Goal: Information Seeking & Learning: Learn about a topic

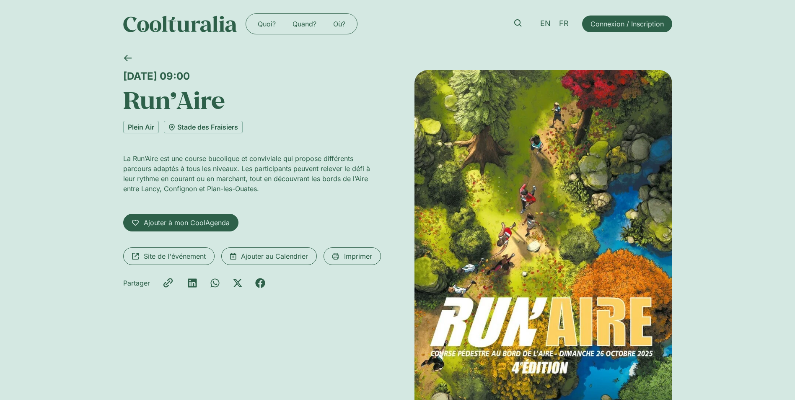
click at [768, 356] on div "Dimanche 26 octobre, 09:00 Run’Aire Plein Air Stade des Fraisiers La Run’Aire e…" at bounding box center [397, 262] width 795 height 428
click at [305, 23] on link "Quand?" at bounding box center [304, 23] width 41 height 13
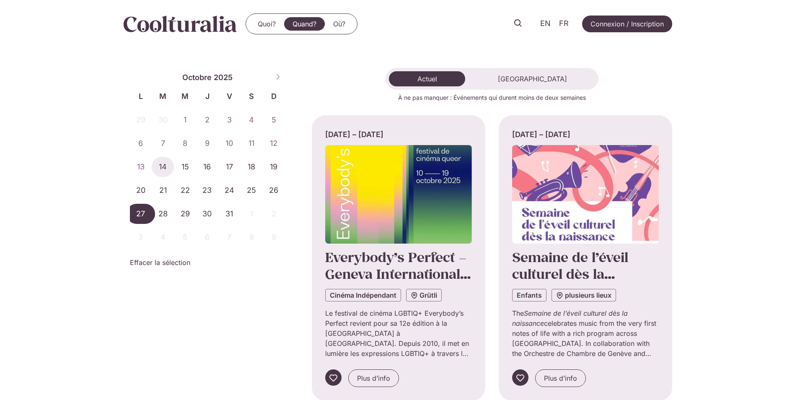
click at [138, 212] on span "27" at bounding box center [141, 214] width 22 height 20
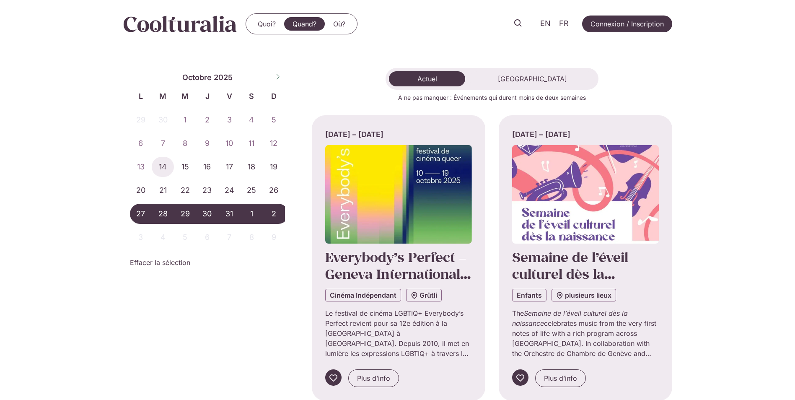
click at [271, 217] on span "2" at bounding box center [274, 214] width 22 height 20
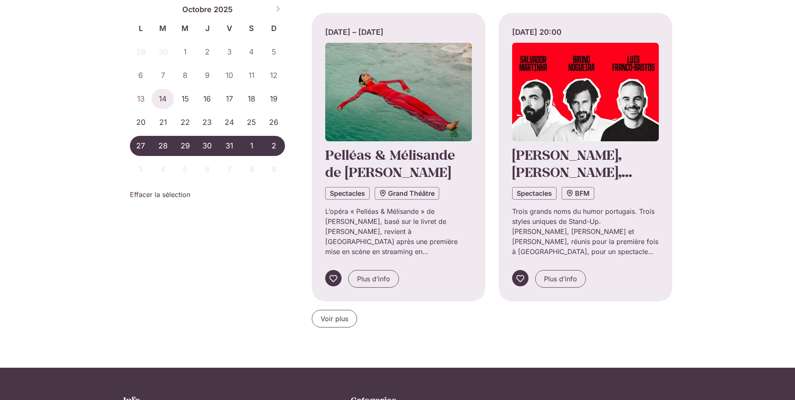
scroll to position [796, 0]
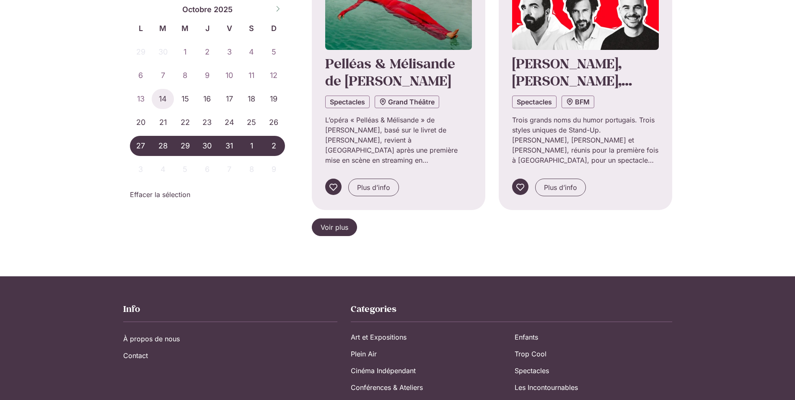
click at [343, 224] on span "Voir plus" at bounding box center [335, 227] width 28 height 10
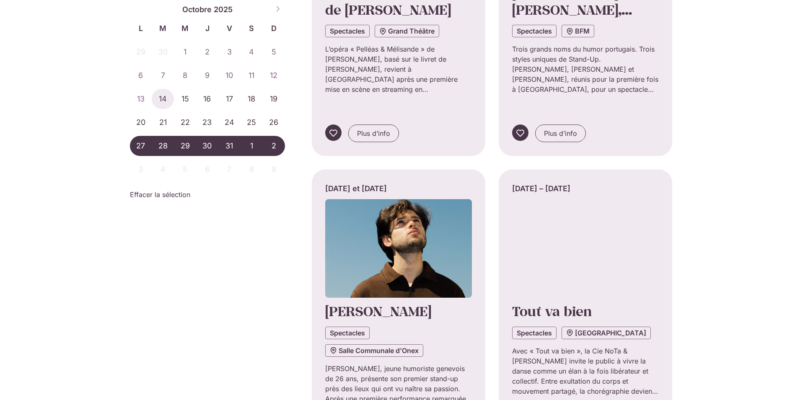
scroll to position [922, 0]
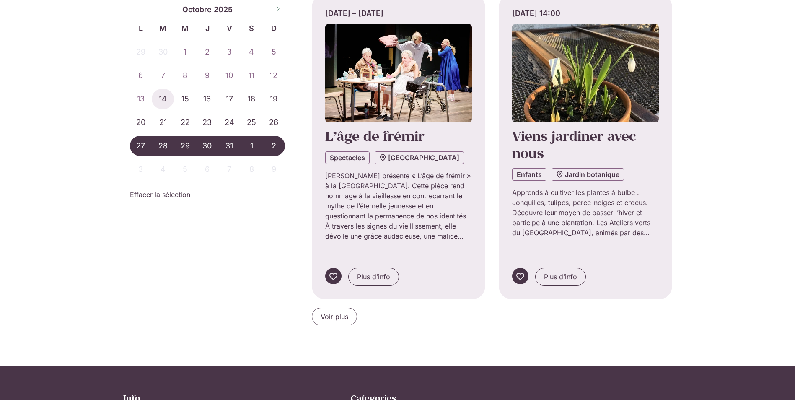
scroll to position [1718, 0]
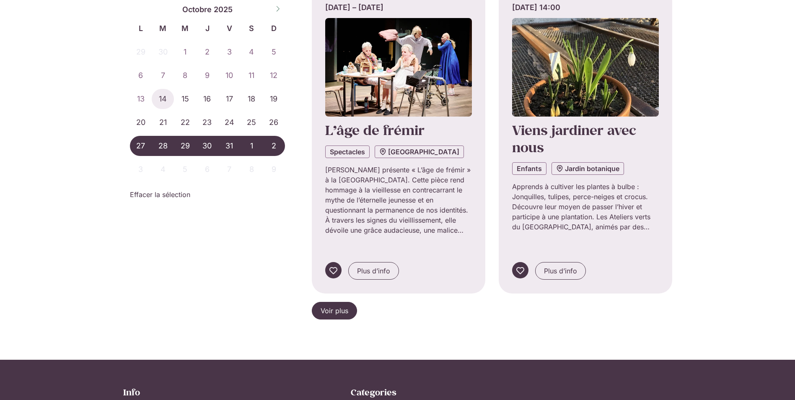
click at [329, 305] on span "Voir plus" at bounding box center [335, 310] width 28 height 10
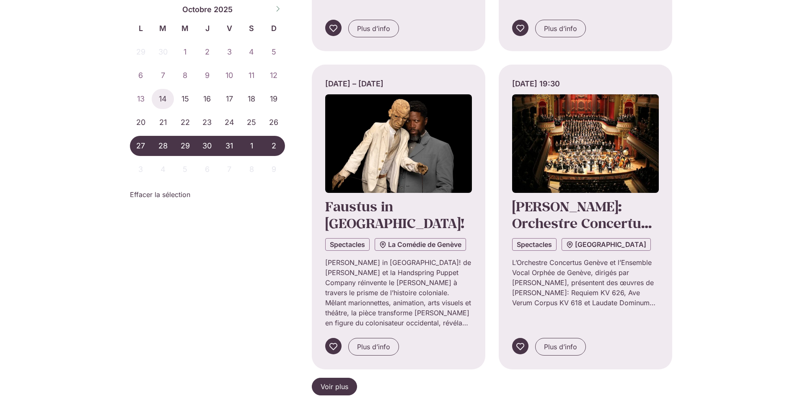
scroll to position [2598, 0]
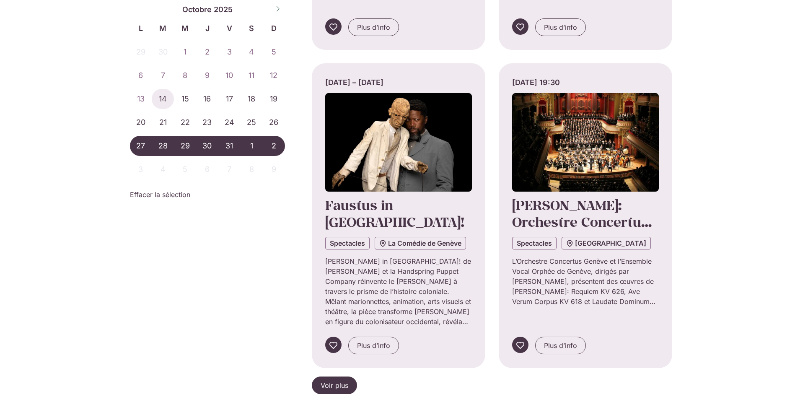
click at [336, 380] on span "Voir plus" at bounding box center [335, 385] width 28 height 10
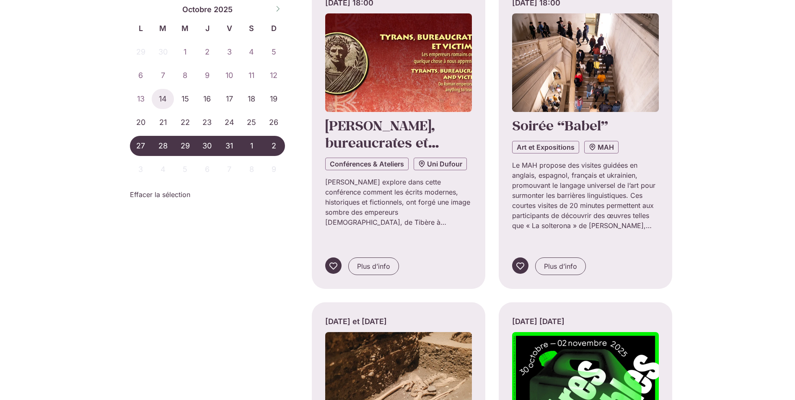
scroll to position [3017, 0]
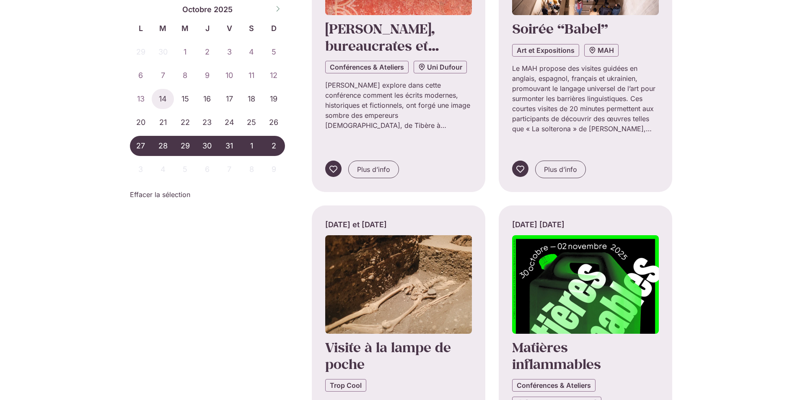
scroll to position [3143, 0]
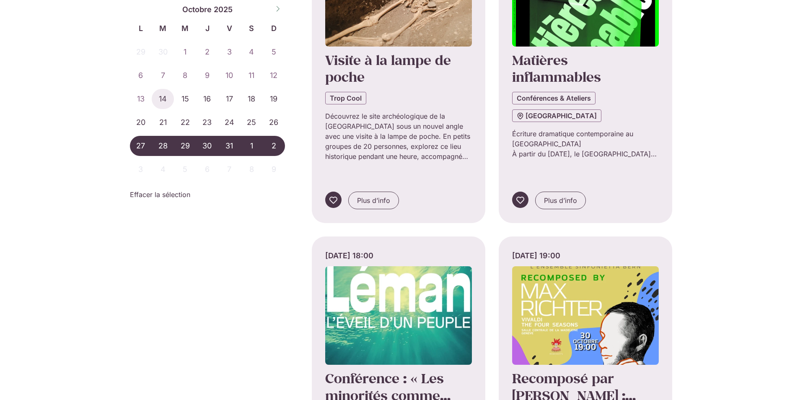
scroll to position [3394, 0]
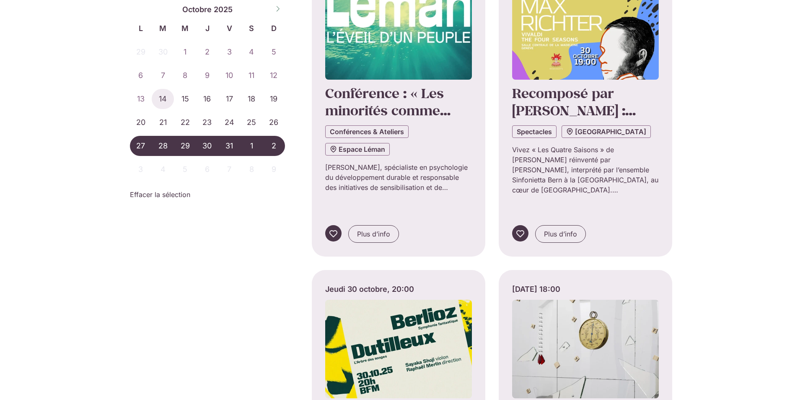
scroll to position [3688, 0]
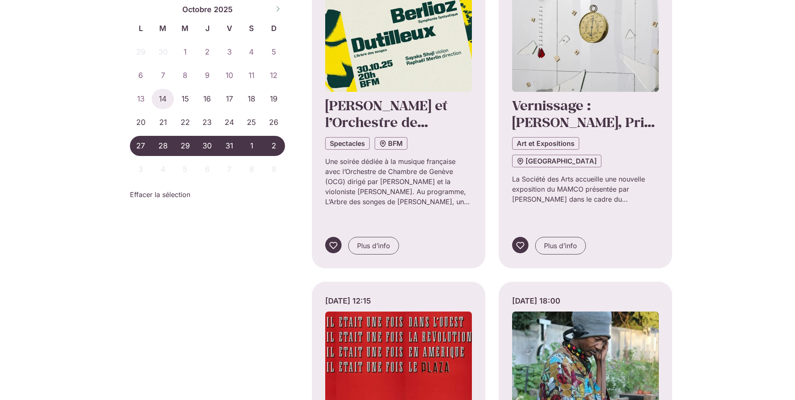
scroll to position [3981, 0]
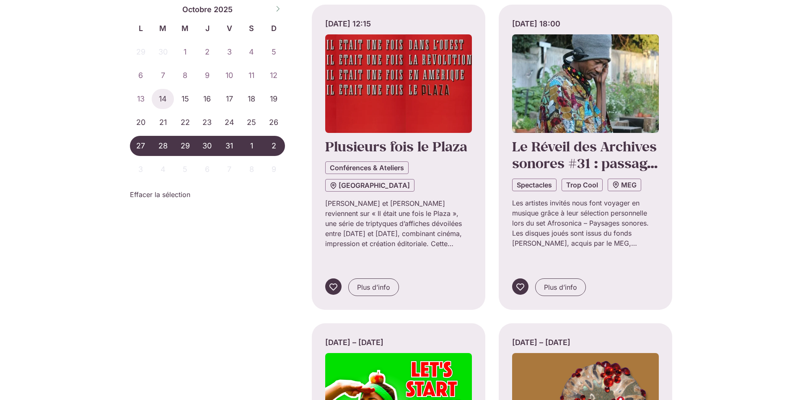
scroll to position [4274, 0]
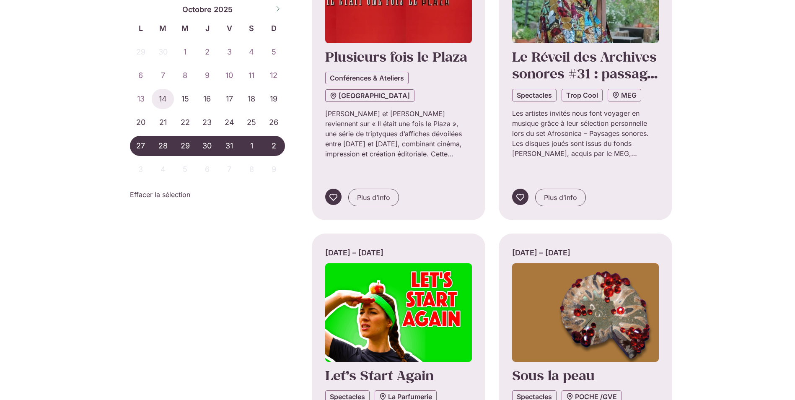
scroll to position [4358, 0]
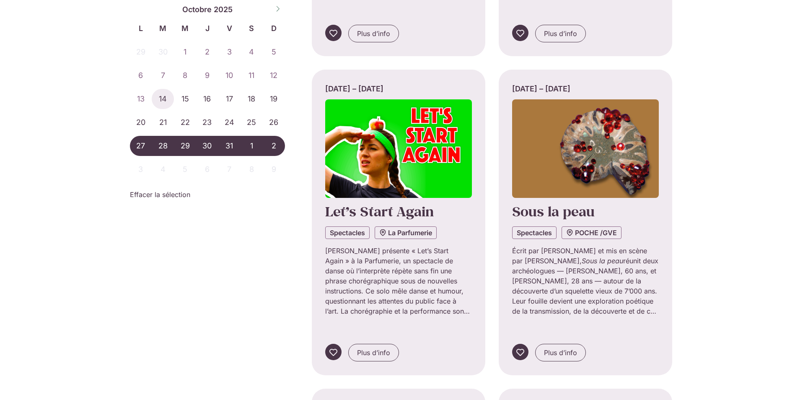
scroll to position [4568, 0]
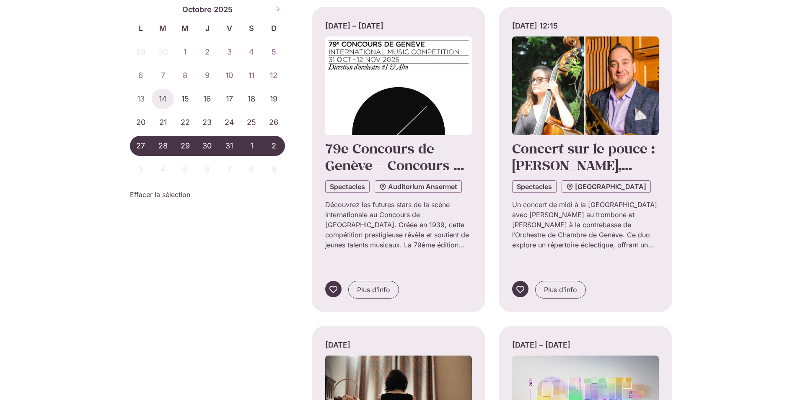
scroll to position [4903, 0]
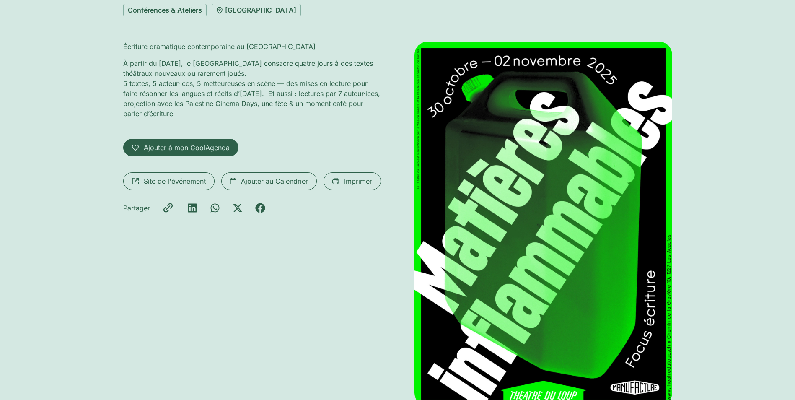
scroll to position [42, 0]
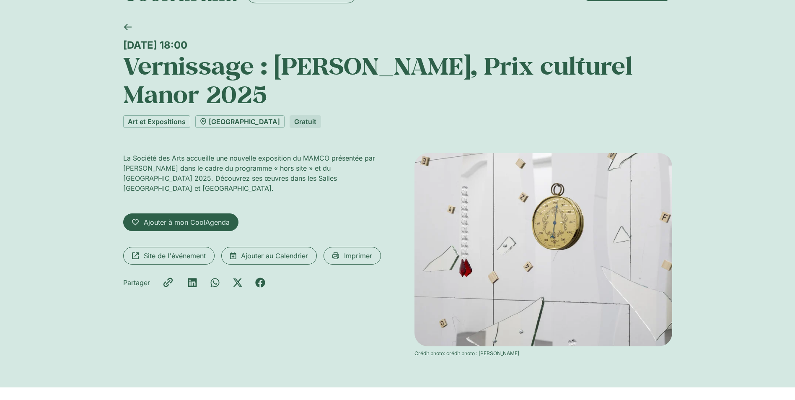
scroll to position [84, 0]
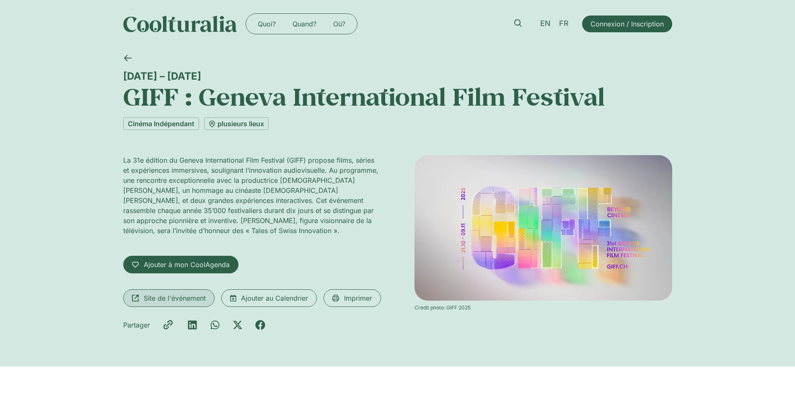
click at [181, 298] on span "Site de l'événement" at bounding box center [175, 298] width 62 height 10
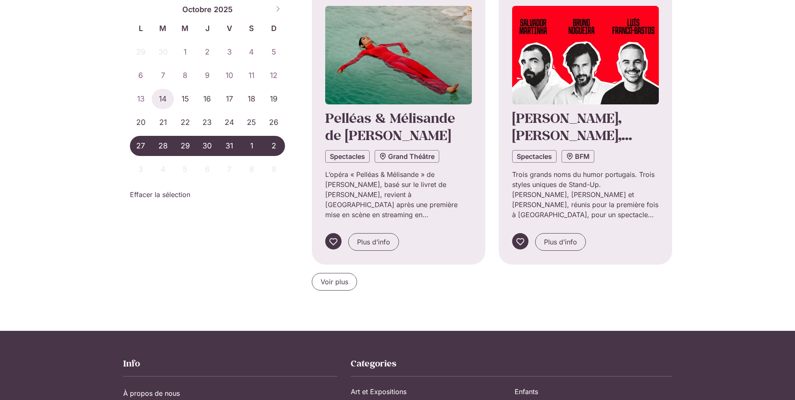
scroll to position [813, 0]
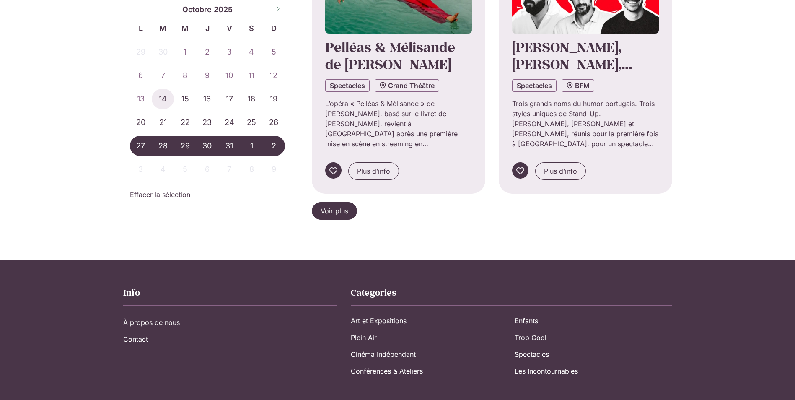
click at [337, 210] on span "Voir plus" at bounding box center [335, 211] width 28 height 10
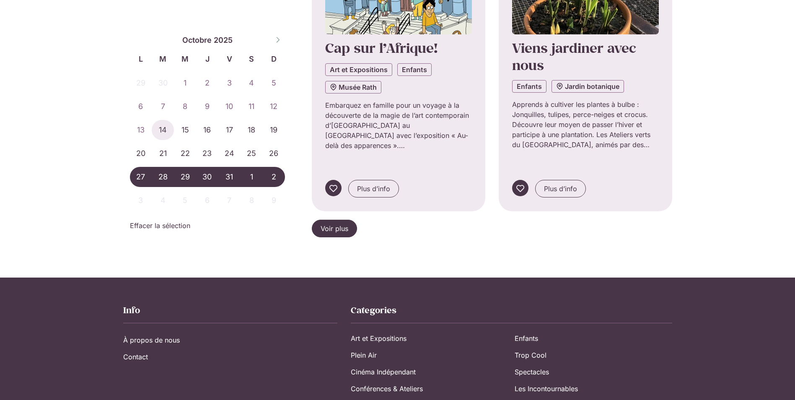
click at [332, 223] on span "Voir plus" at bounding box center [335, 228] width 28 height 10
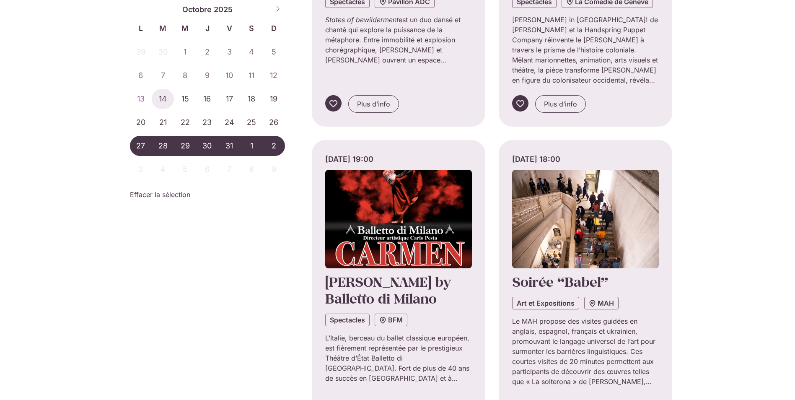
scroll to position [2579, 0]
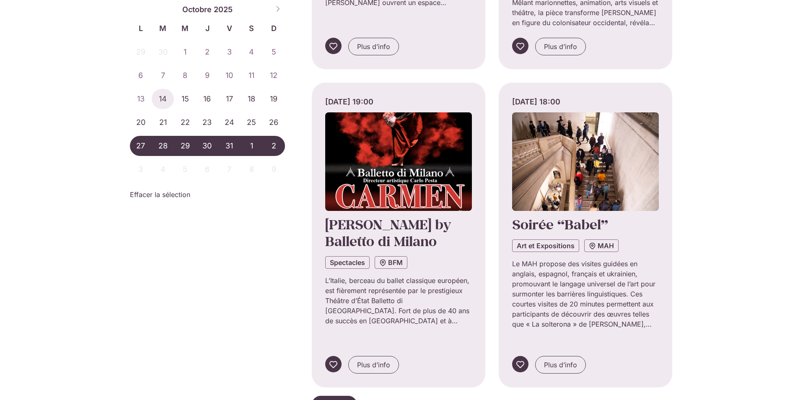
click at [331, 399] on span "Voir plus" at bounding box center [335, 404] width 28 height 10
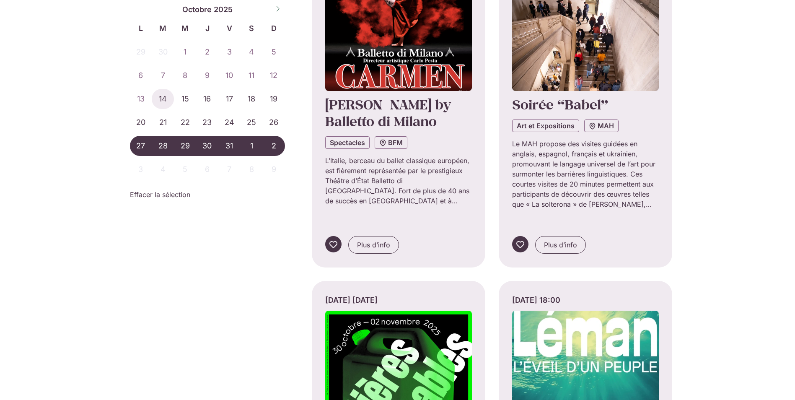
scroll to position [2746, 0]
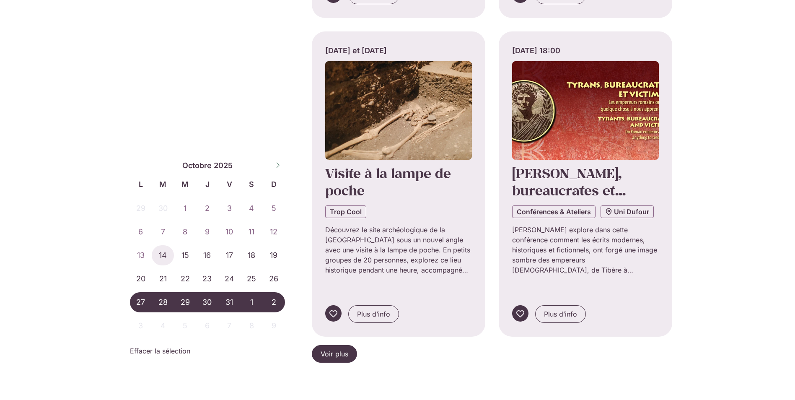
click at [331, 349] on span "Voir plus" at bounding box center [335, 354] width 28 height 10
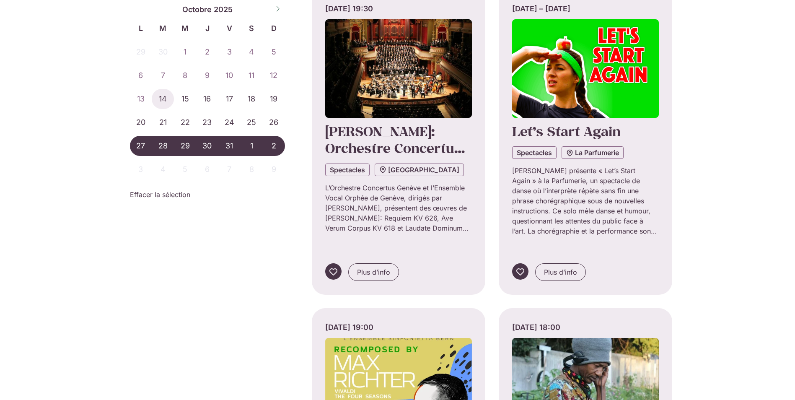
scroll to position [4261, 0]
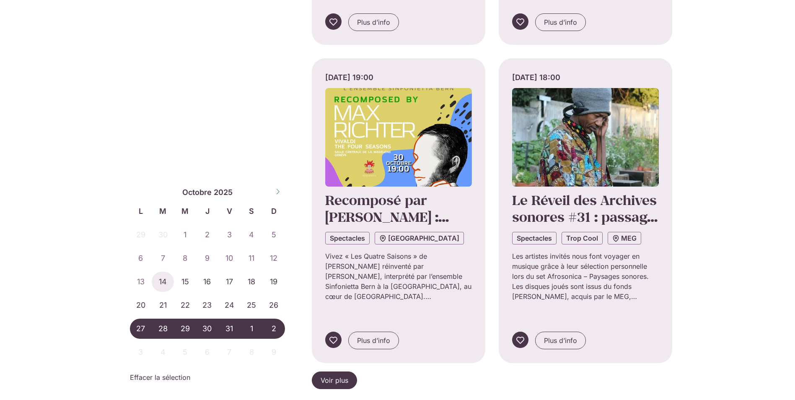
click at [332, 375] on span "Voir plus" at bounding box center [335, 380] width 28 height 10
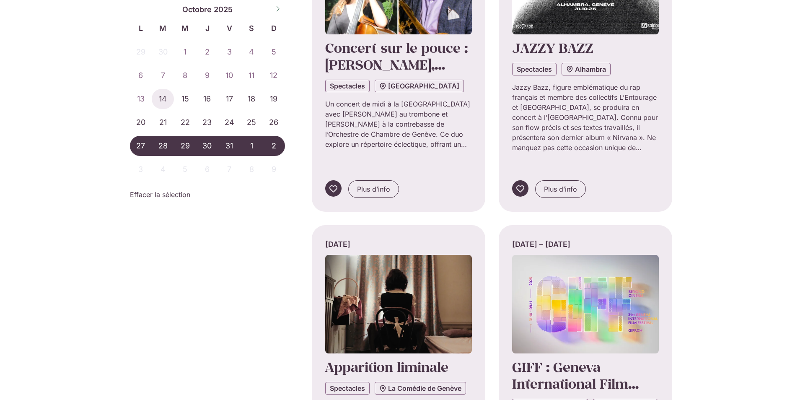
scroll to position [5333, 0]
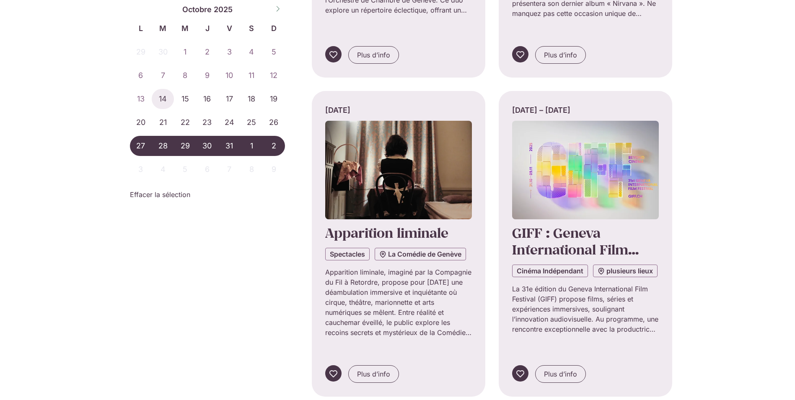
scroll to position [5459, 0]
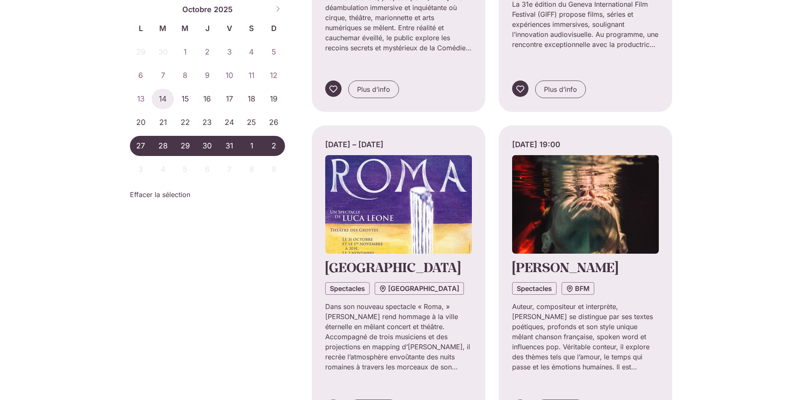
scroll to position [5794, 0]
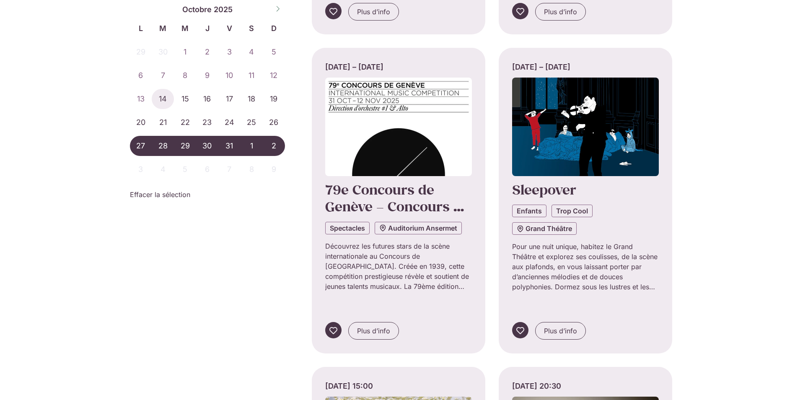
scroll to position [6129, 0]
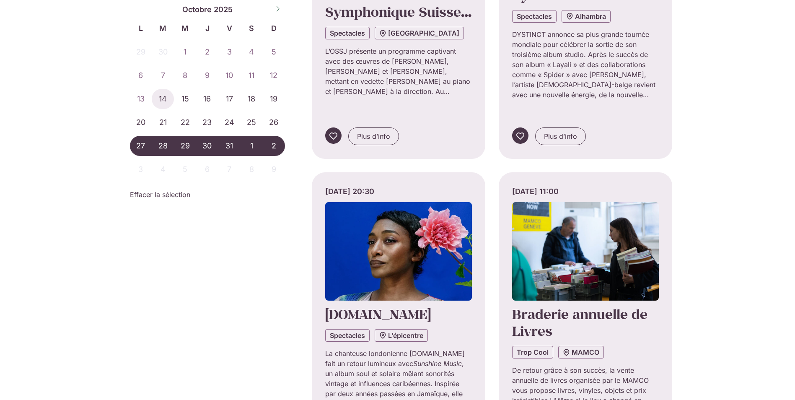
scroll to position [7009, 0]
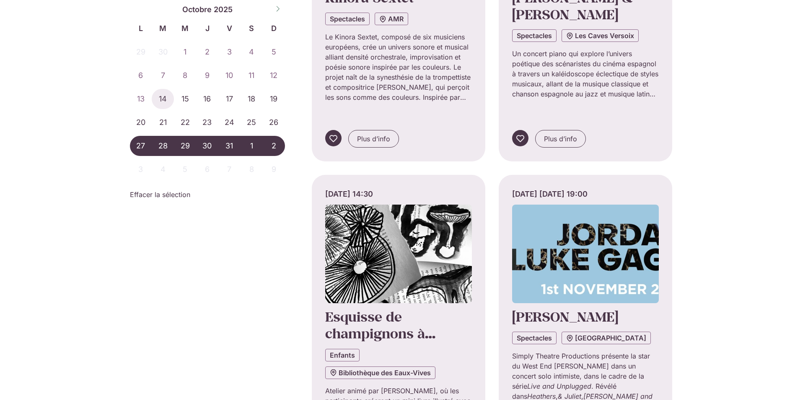
scroll to position [7638, 0]
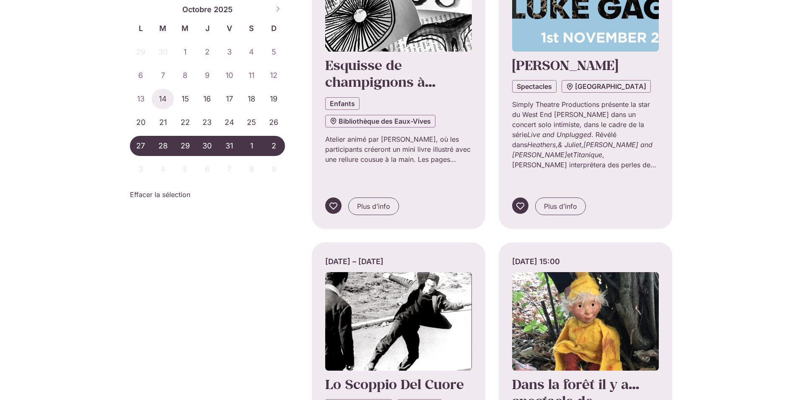
scroll to position [7889, 0]
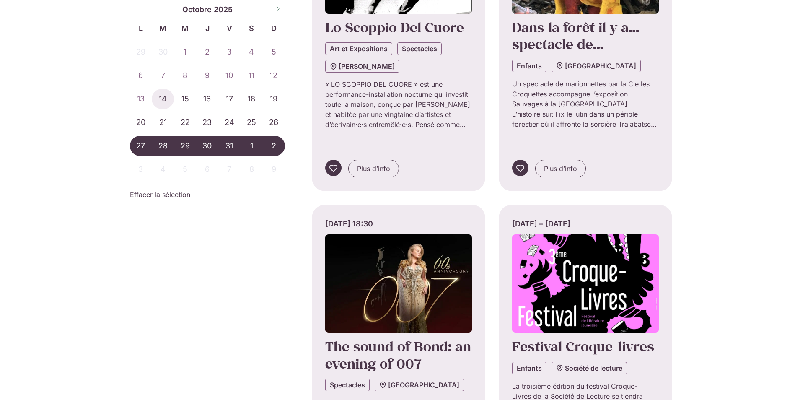
scroll to position [8224, 0]
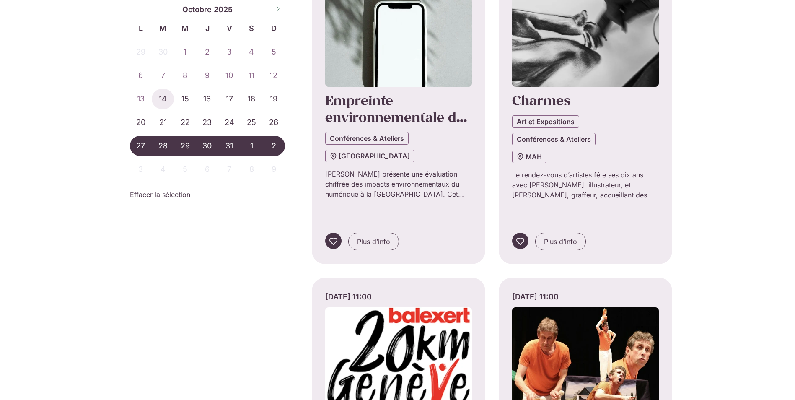
scroll to position [8811, 0]
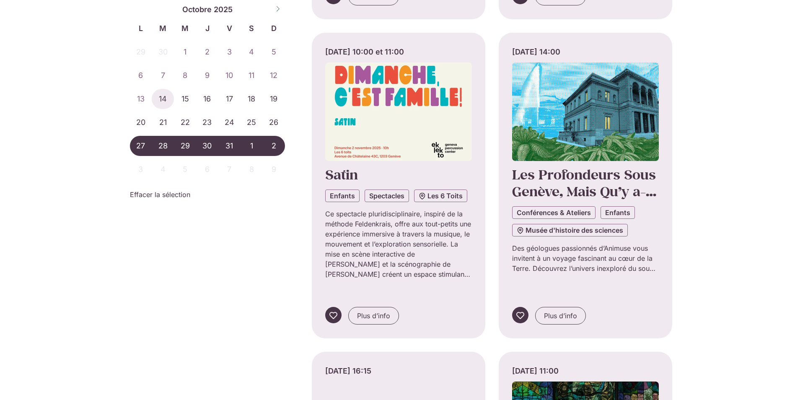
scroll to position [9356, 0]
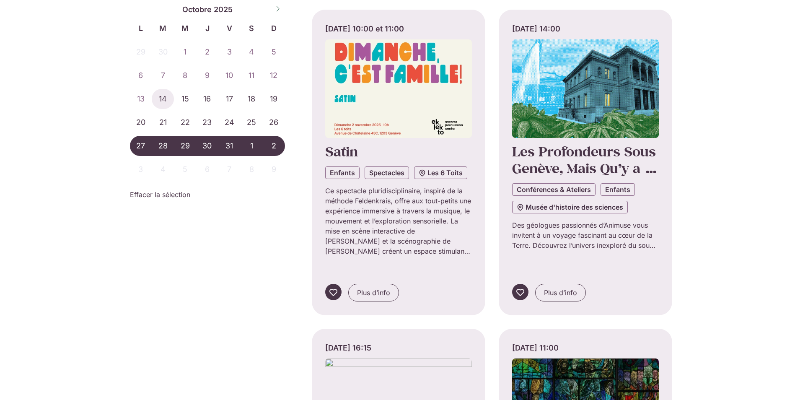
click at [277, 9] on icon at bounding box center [278, 9] width 6 height 6
select select "**"
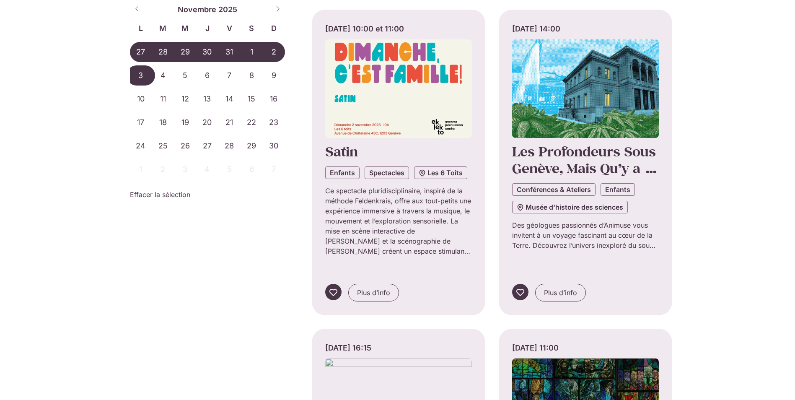
click at [137, 74] on span "3" at bounding box center [141, 75] width 22 height 20
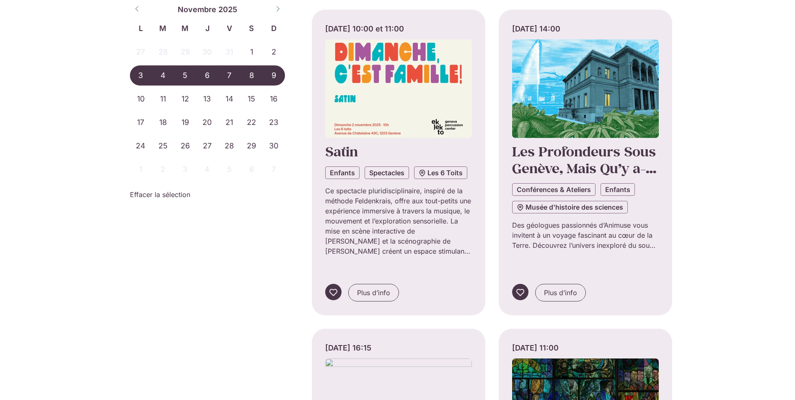
click at [276, 76] on span "9" at bounding box center [274, 75] width 22 height 20
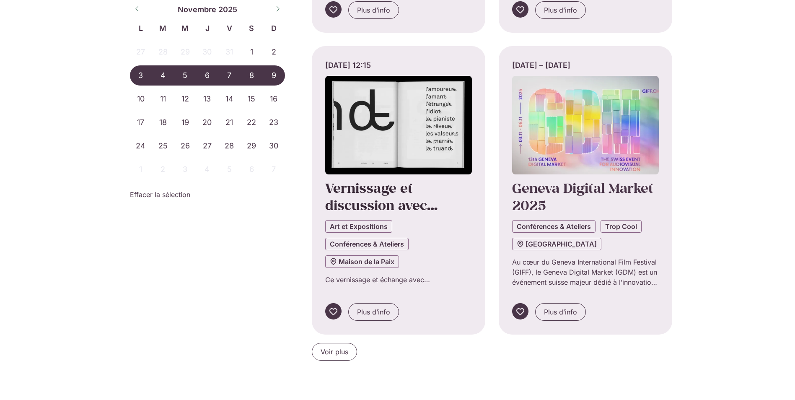
scroll to position [670, 0]
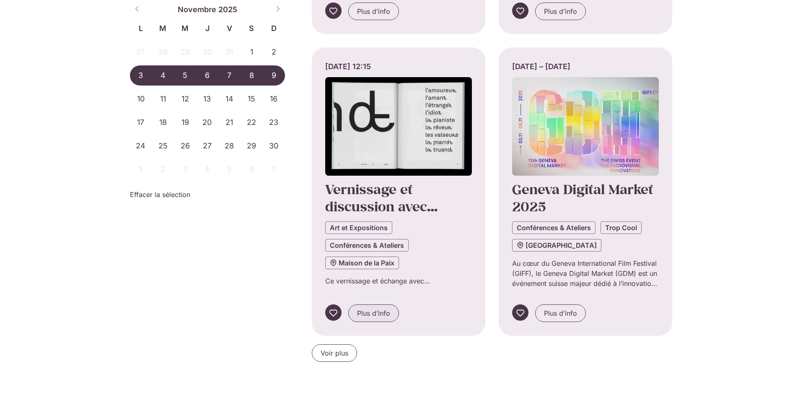
click at [372, 305] on link "Plus d’info" at bounding box center [373, 313] width 51 height 18
click at [375, 310] on span "Plus d’info" at bounding box center [373, 313] width 33 height 10
click at [339, 352] on span "Voir plus" at bounding box center [335, 353] width 28 height 10
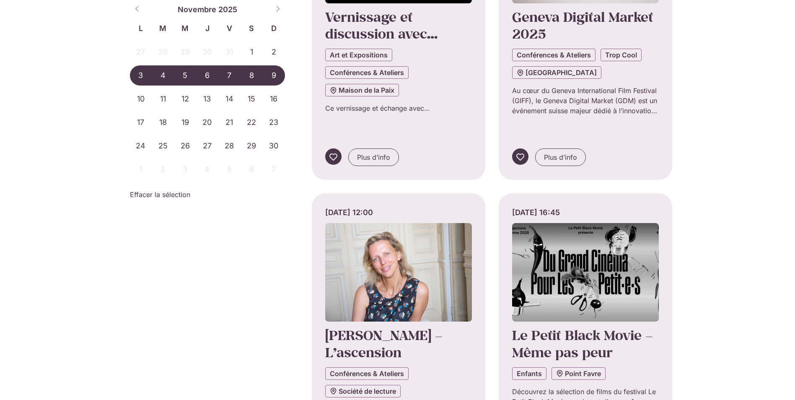
scroll to position [880, 0]
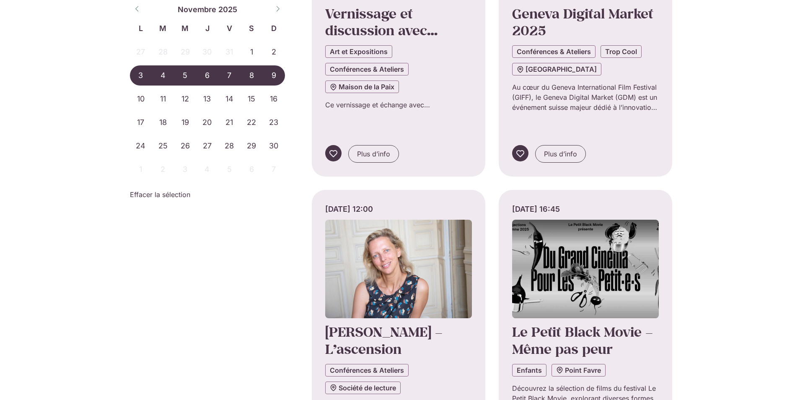
click at [732, 336] on div "Nov 3, 2025 – Nov 9, 2025 ******* ******** ******** **** Novembre 2025 L M M J …" at bounding box center [397, 173] width 795 height 1970
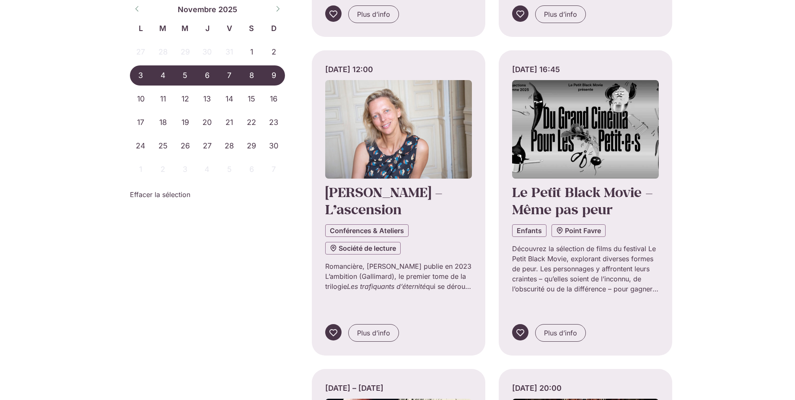
scroll to position [1006, 0]
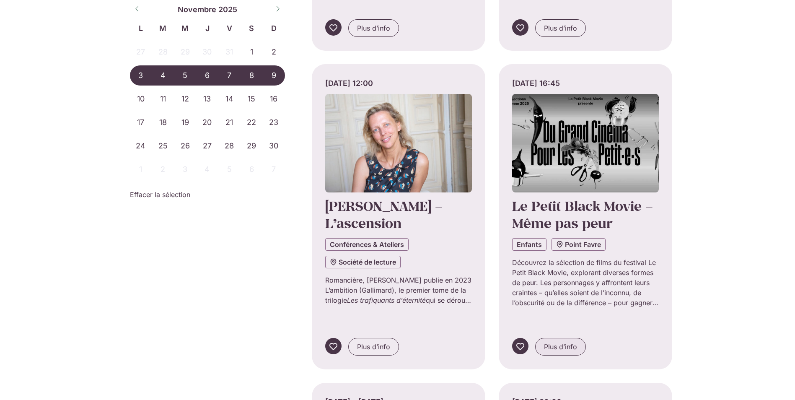
click at [563, 342] on span "Plus d’info" at bounding box center [560, 347] width 33 height 10
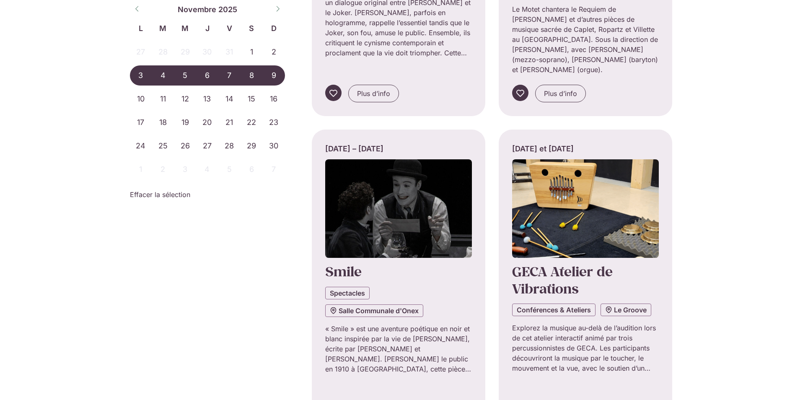
scroll to position [1592, 0]
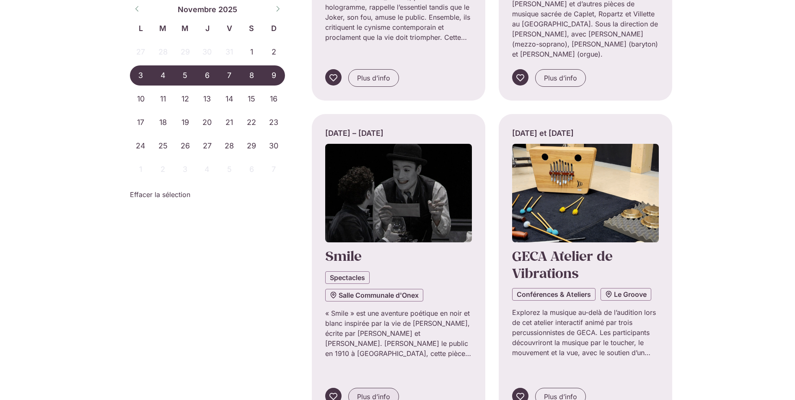
click at [370, 391] on span "Plus d’info" at bounding box center [373, 396] width 33 height 10
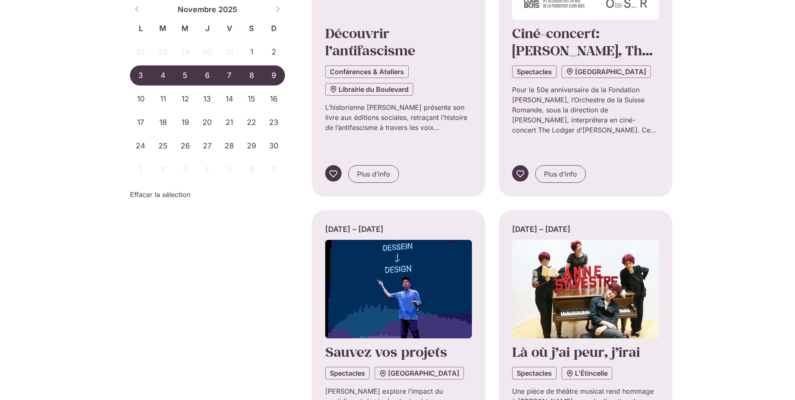
scroll to position [2472, 0]
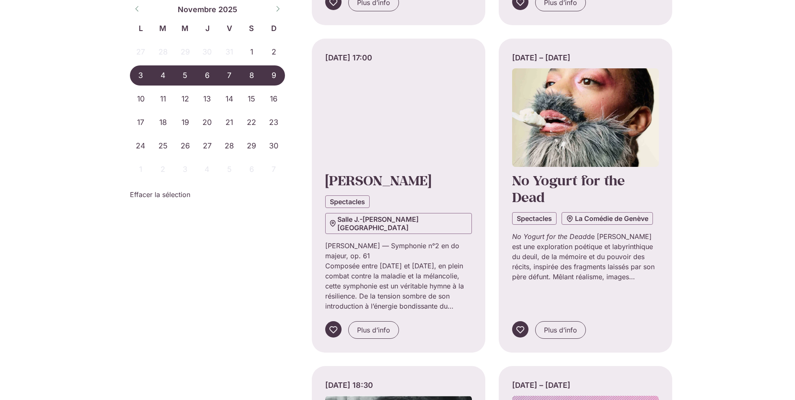
scroll to position [3352, 0]
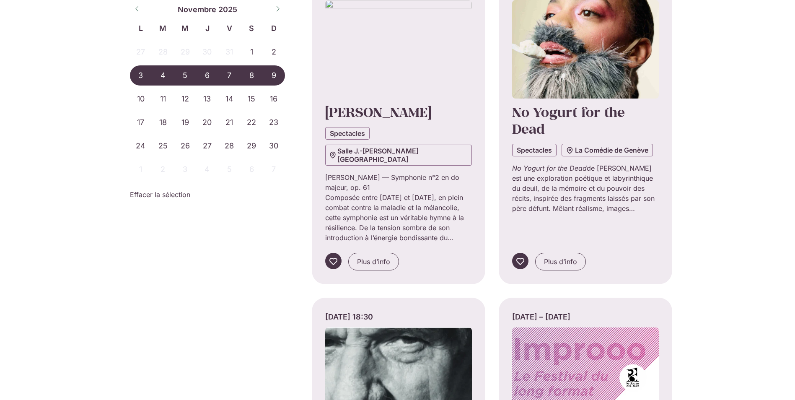
scroll to position [3436, 0]
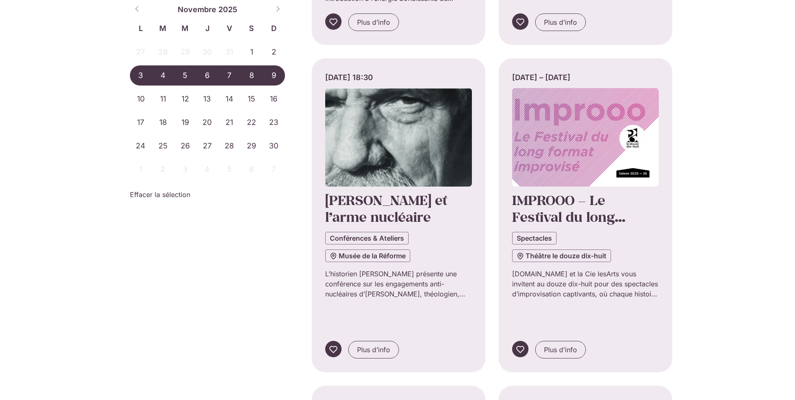
scroll to position [3646, 0]
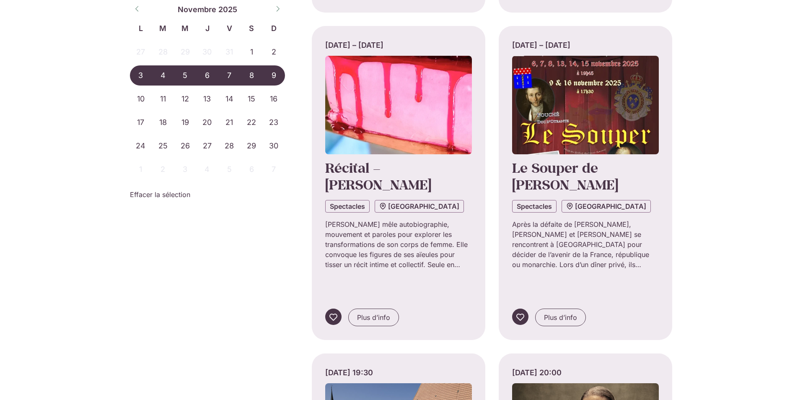
scroll to position [4358, 0]
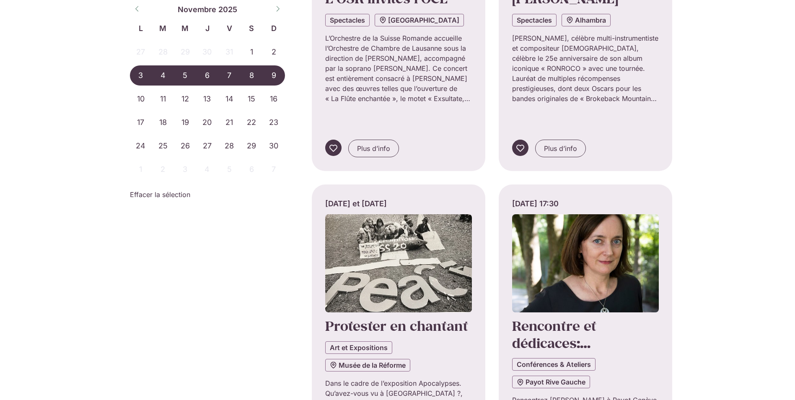
scroll to position [4861, 0]
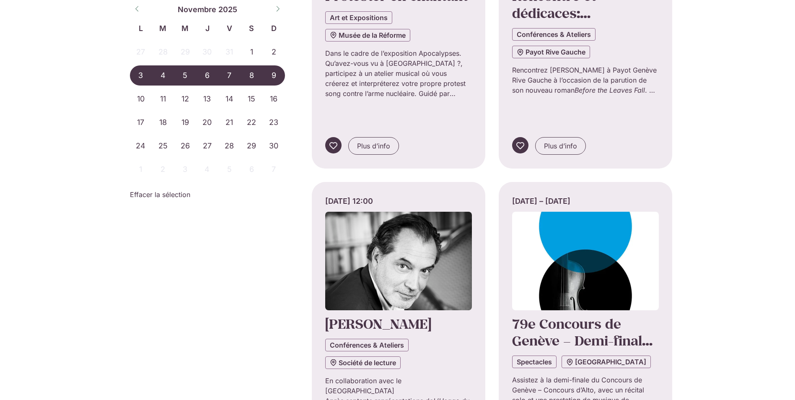
scroll to position [5196, 0]
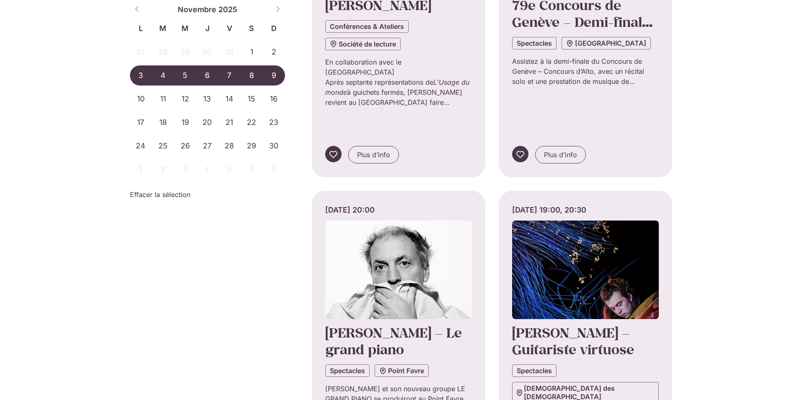
scroll to position [5531, 0]
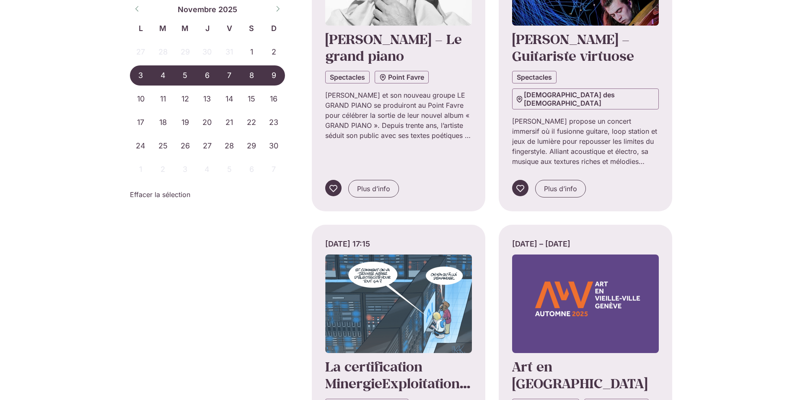
scroll to position [5573, 0]
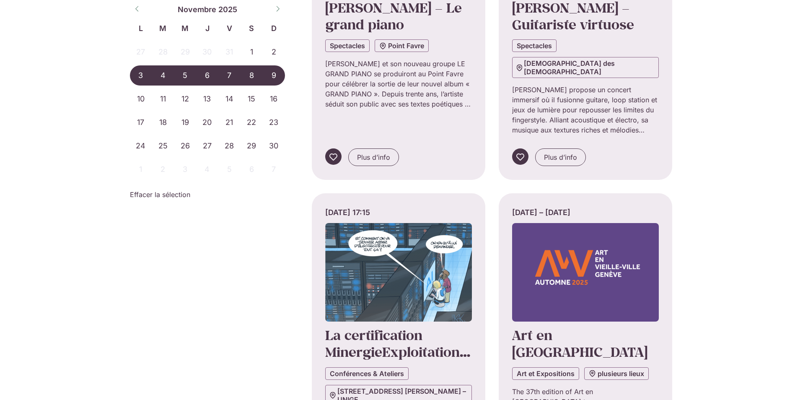
scroll to position [5825, 0]
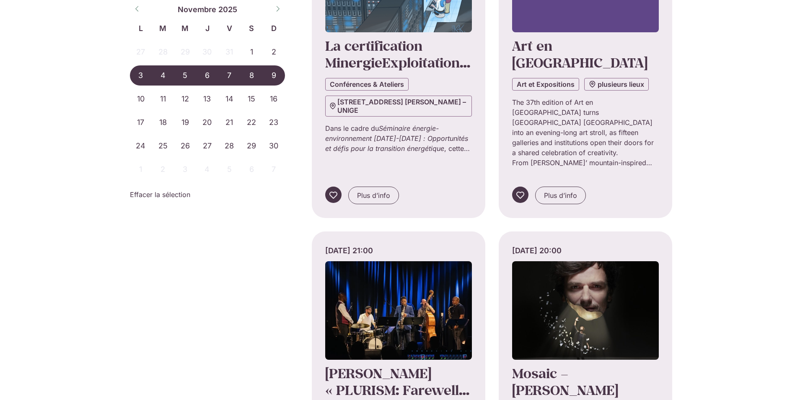
scroll to position [6118, 0]
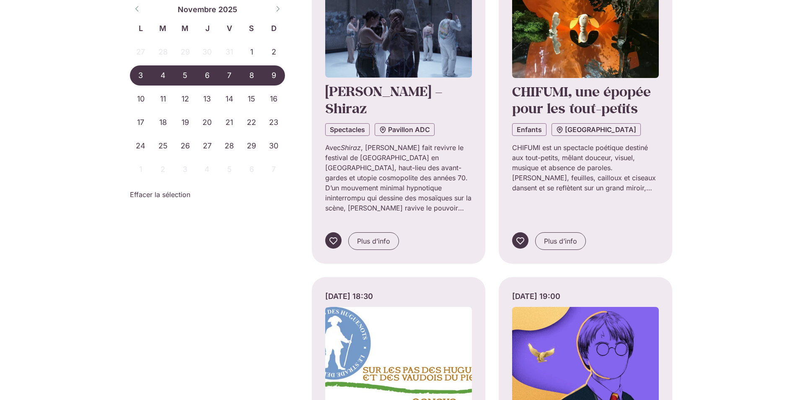
scroll to position [6998, 0]
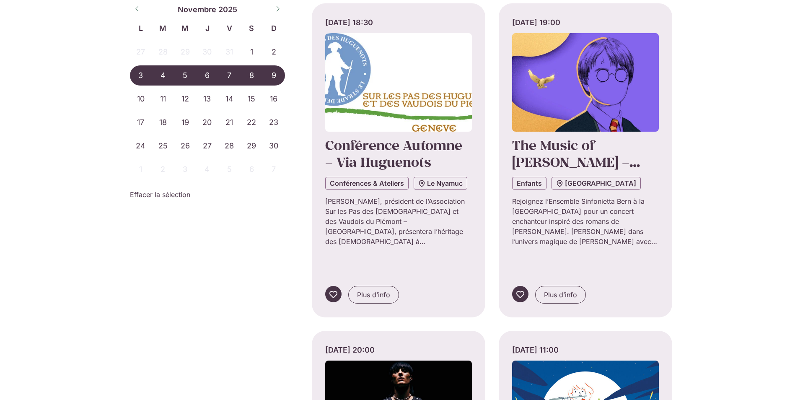
scroll to position [7333, 0]
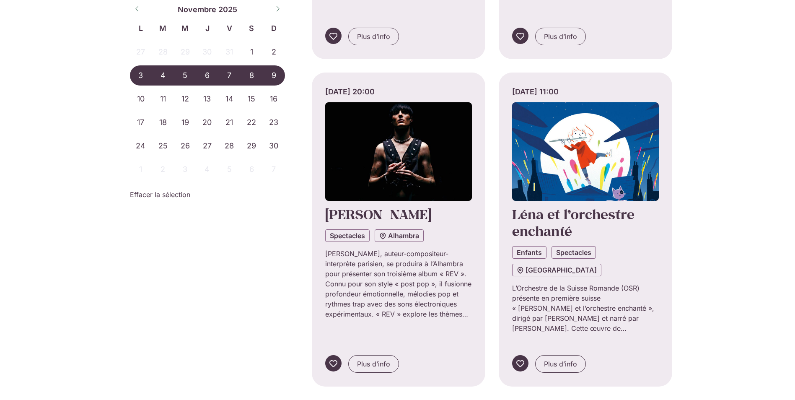
scroll to position [7585, 0]
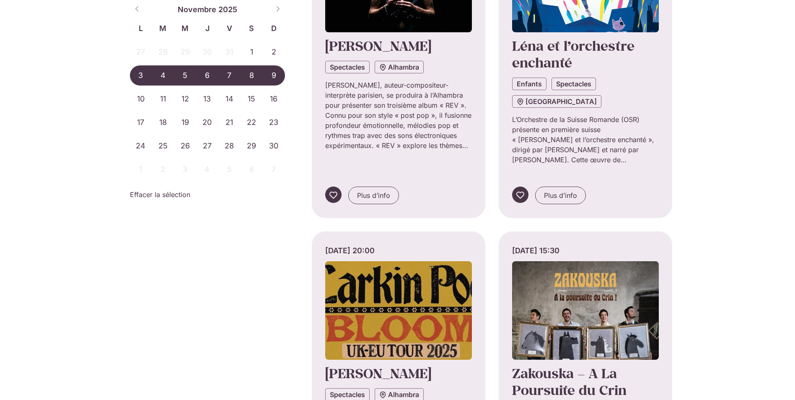
scroll to position [7711, 0]
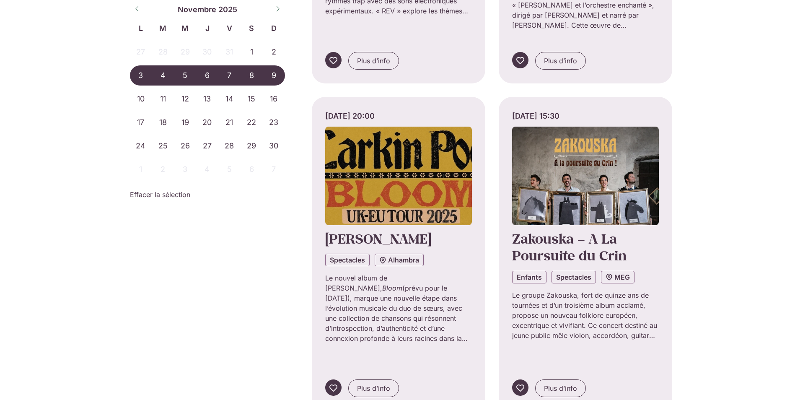
scroll to position [7878, 0]
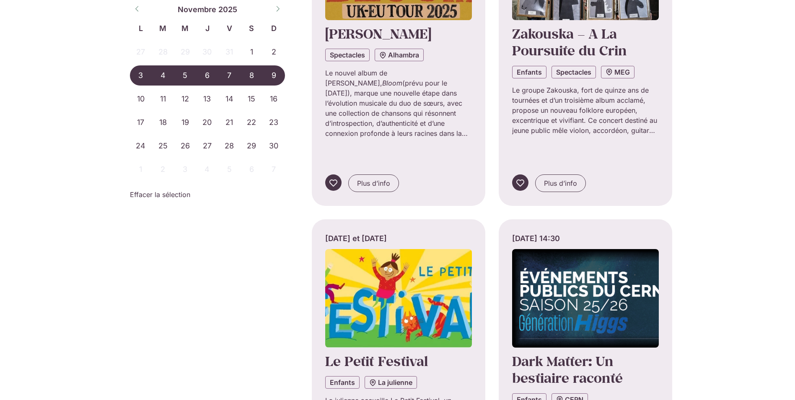
scroll to position [8172, 0]
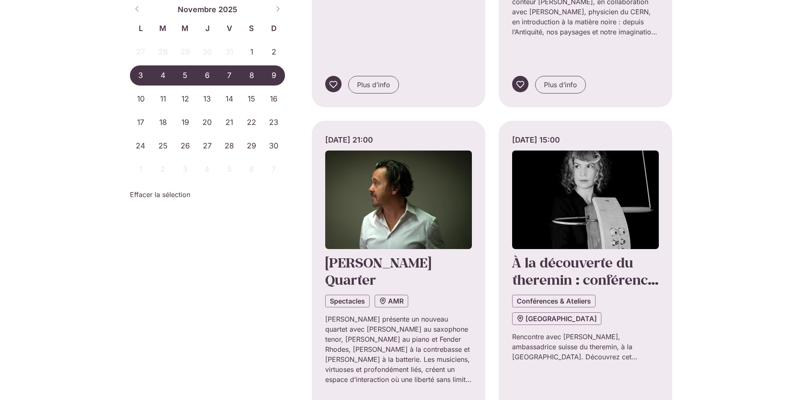
scroll to position [8507, 0]
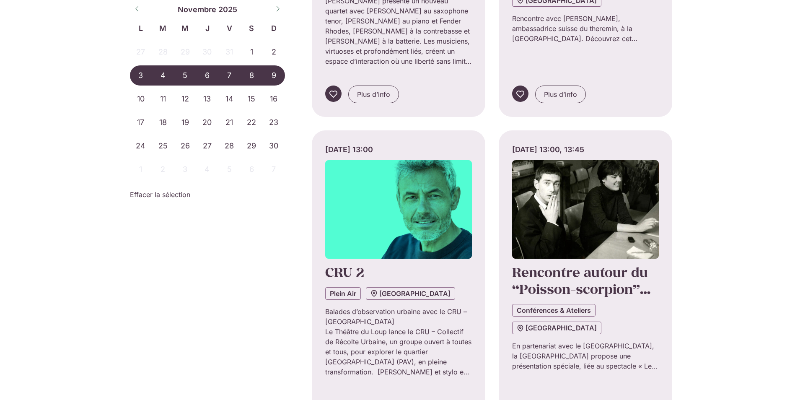
scroll to position [8842, 0]
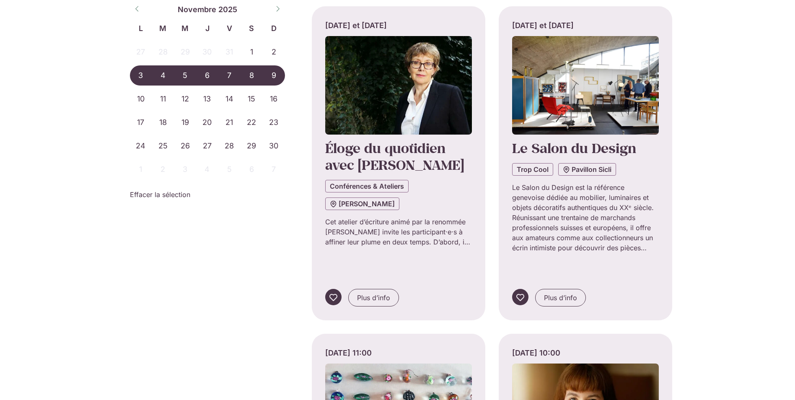
scroll to position [9219, 0]
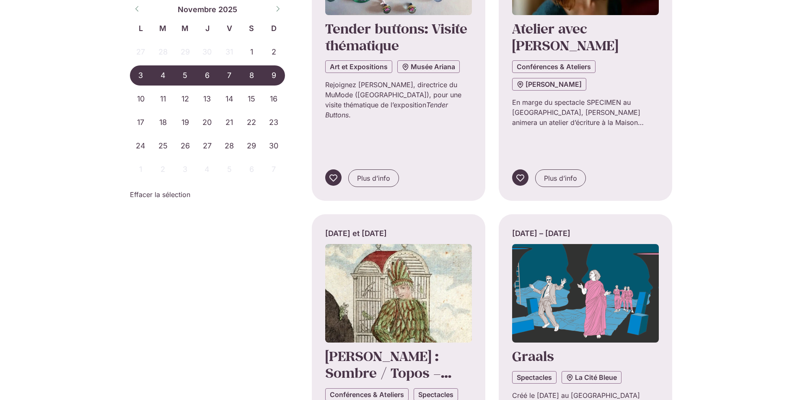
scroll to position [9722, 0]
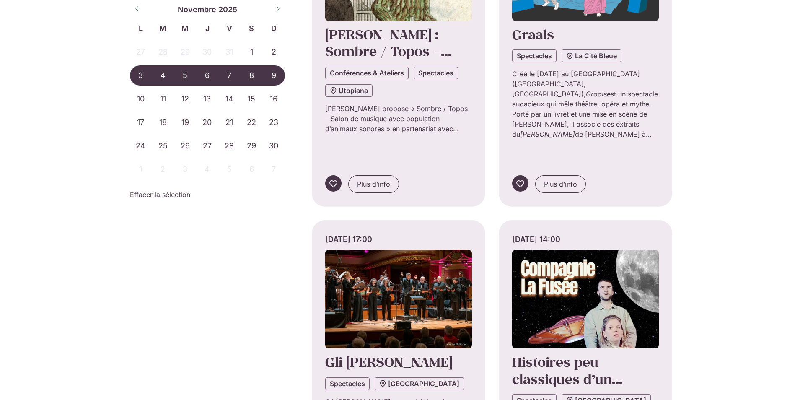
scroll to position [10057, 0]
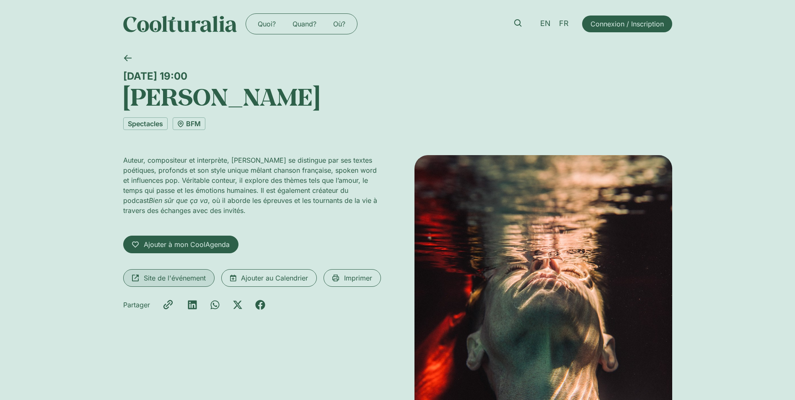
click at [170, 277] on span "Site de l'événement" at bounding box center [175, 278] width 62 height 10
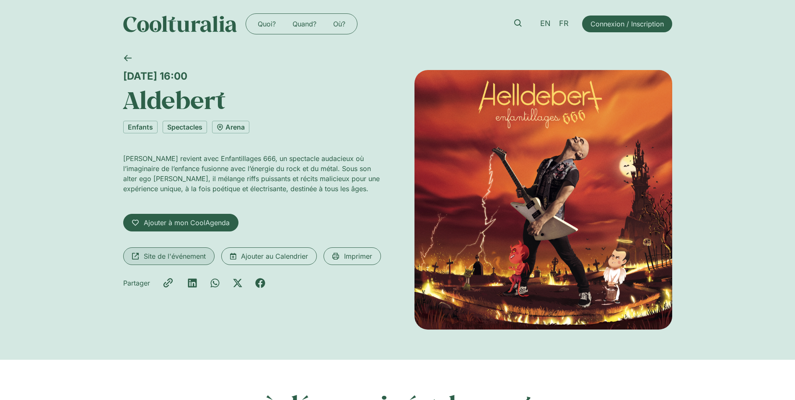
click at [172, 253] on span "Site de l'événement" at bounding box center [175, 256] width 62 height 10
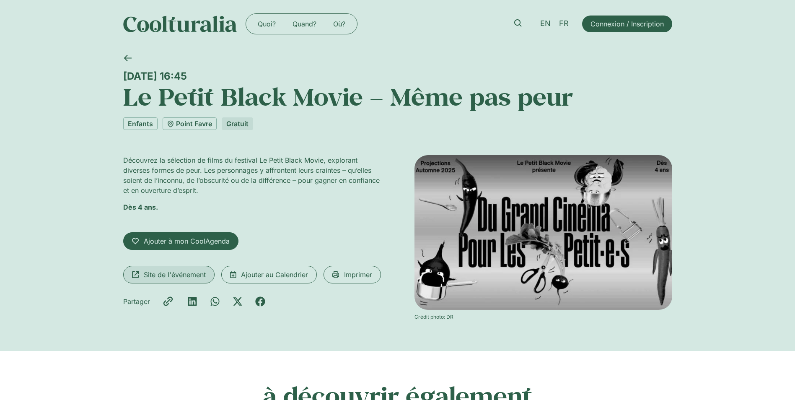
click at [176, 274] on span "Site de l'événement" at bounding box center [175, 274] width 62 height 10
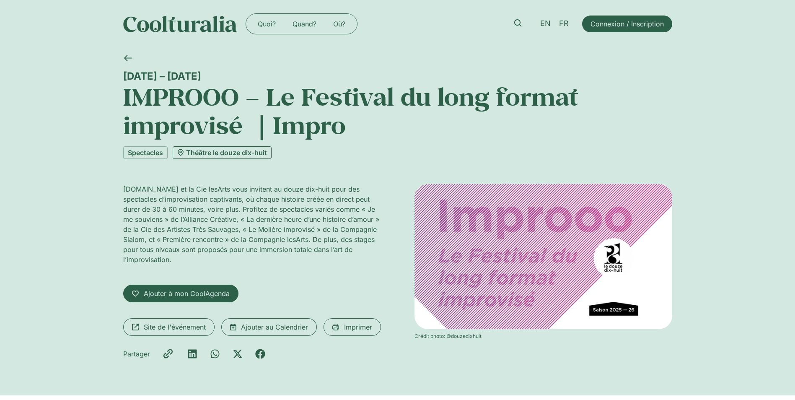
click at [252, 152] on link "Théâtre le douze dix-huit" at bounding box center [222, 152] width 99 height 13
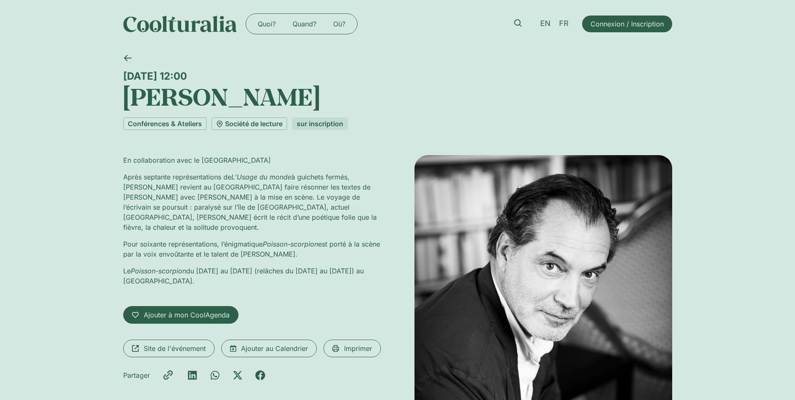
click at [72, 210] on div "Jeudi 6 novembre, 12:00 Samuel Labarthe Conférences & Ateliers Société de lectu…" at bounding box center [397, 315] width 795 height 535
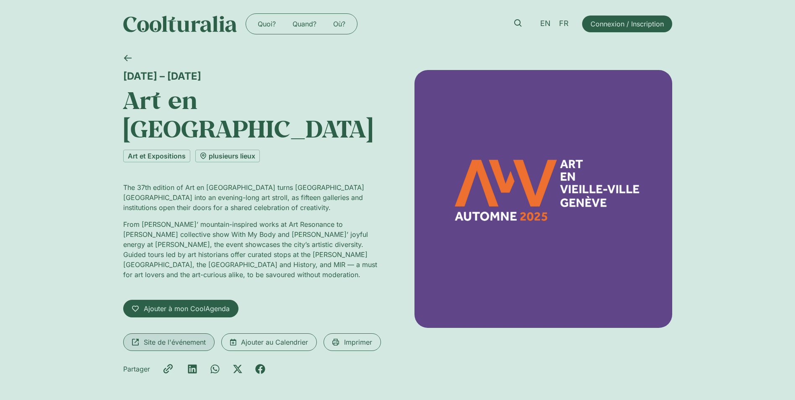
click at [171, 337] on span "Site de l'événement" at bounding box center [175, 342] width 62 height 10
click at [172, 337] on span "Site de l'événement" at bounding box center [175, 342] width 62 height 10
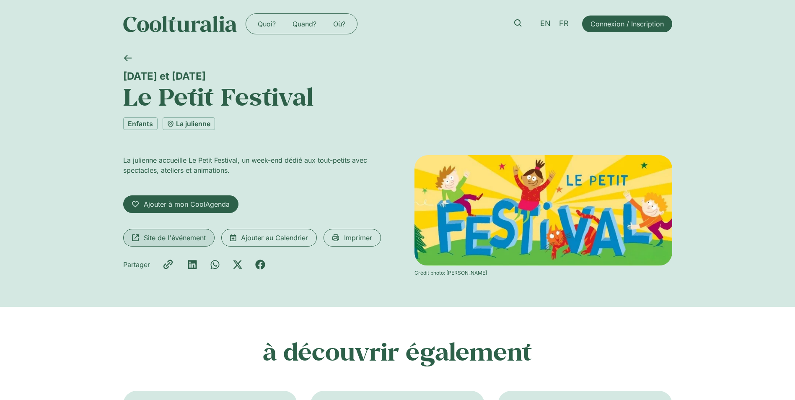
click at [164, 235] on span "Site de l'événement" at bounding box center [175, 238] width 62 height 10
click at [165, 238] on span "Site de l'événement" at bounding box center [175, 238] width 62 height 10
click at [164, 236] on span "Site de l'événement" at bounding box center [175, 238] width 62 height 10
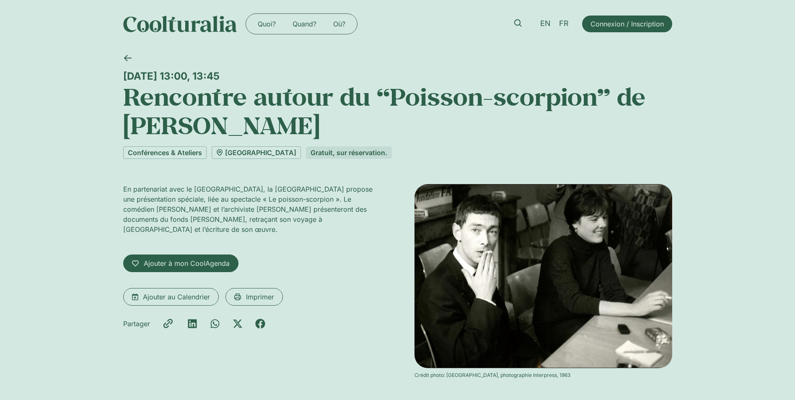
click at [317, 326] on div "Partager" at bounding box center [252, 323] width 258 height 23
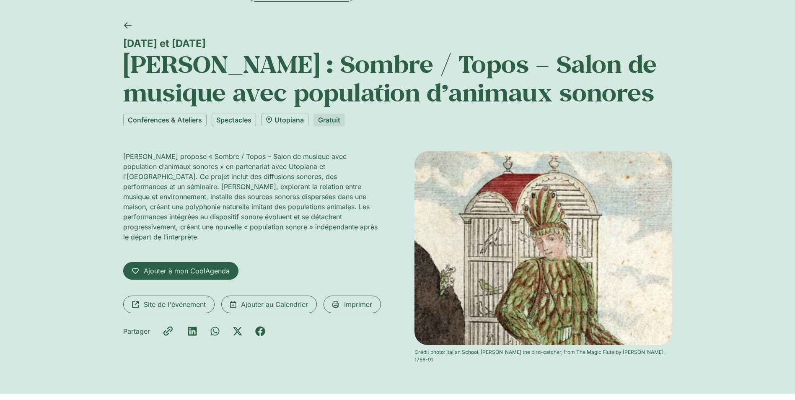
scroll to position [84, 0]
